Goal: Task Accomplishment & Management: Manage account settings

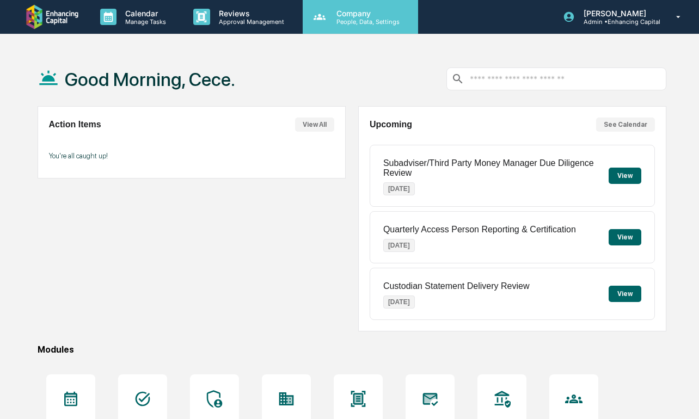
click at [330, 16] on p "Company" at bounding box center [366, 13] width 77 height 9
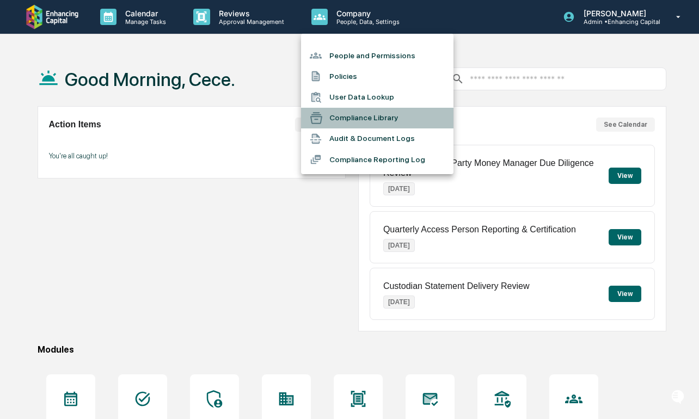
click at [349, 121] on li "Compliance Library" at bounding box center [377, 118] width 152 height 21
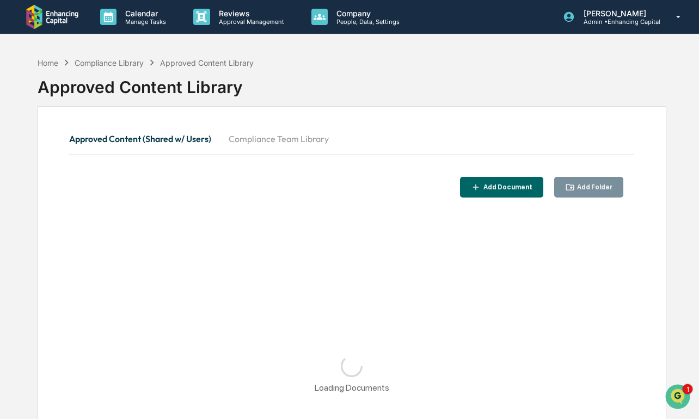
click at [291, 131] on button "Compliance Team Library" at bounding box center [279, 139] width 118 height 26
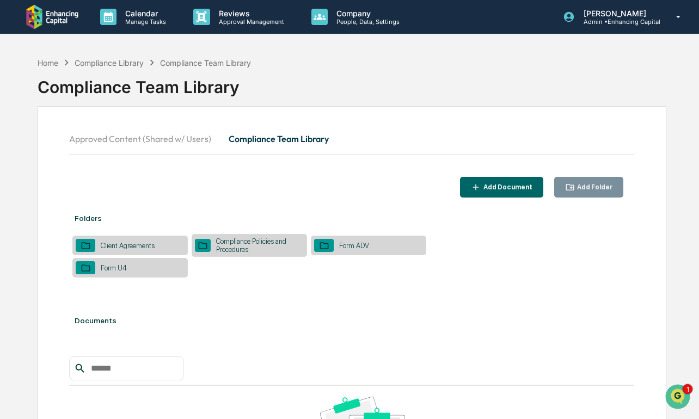
click at [594, 179] on button "Add Folder" at bounding box center [589, 187] width 70 height 21
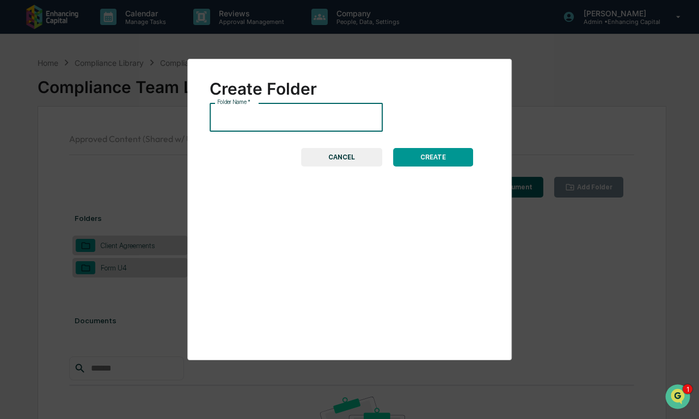
click at [340, 127] on input "Folder Name   *" at bounding box center [296, 117] width 173 height 29
paste input "**********"
type input "**********"
click at [422, 155] on button "CREATE" at bounding box center [433, 157] width 80 height 19
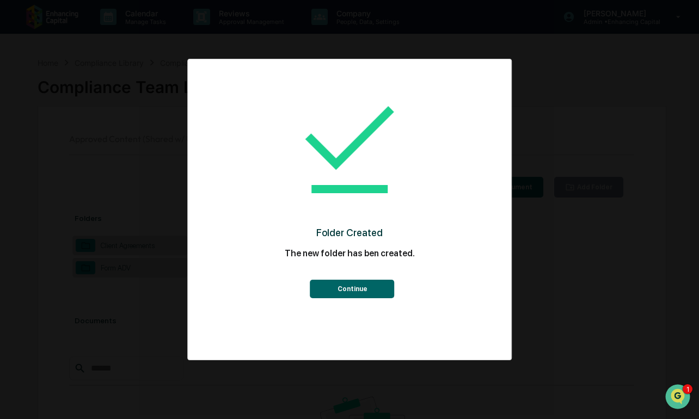
click at [345, 289] on button "Continue" at bounding box center [352, 289] width 84 height 19
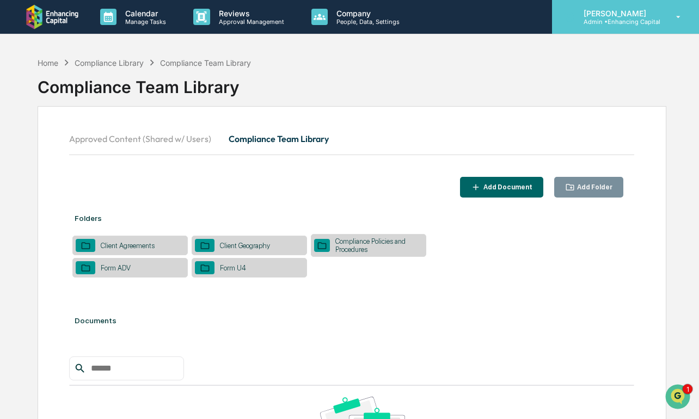
click at [627, 22] on p "Admin • Enhancing Capital" at bounding box center [617, 22] width 85 height 8
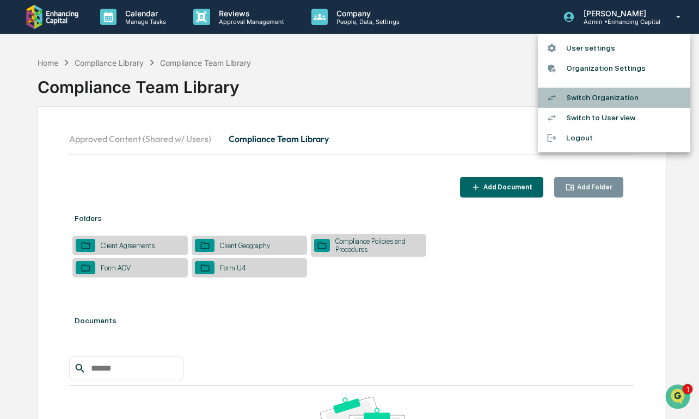
click at [591, 98] on li "Switch Organization" at bounding box center [614, 98] width 152 height 20
